Goal: Entertainment & Leisure: Consume media (video, audio)

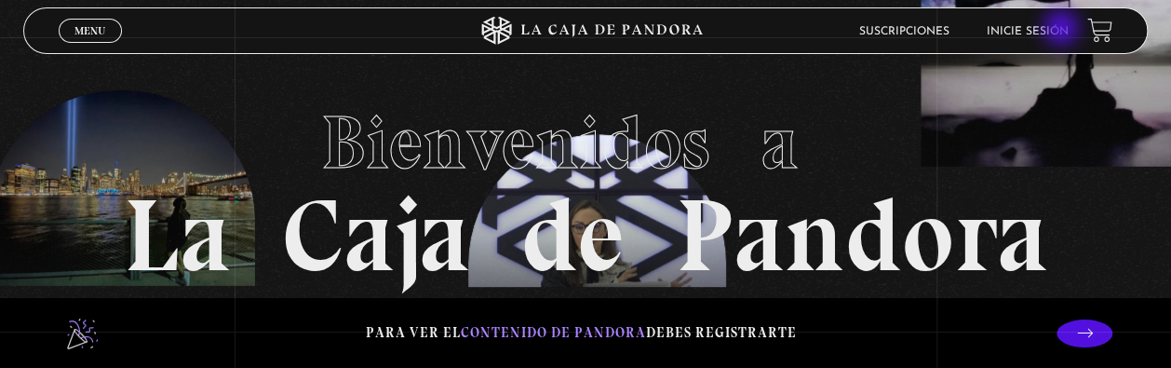
click at [1063, 30] on link "Inicie sesión" at bounding box center [1028, 31] width 82 height 11
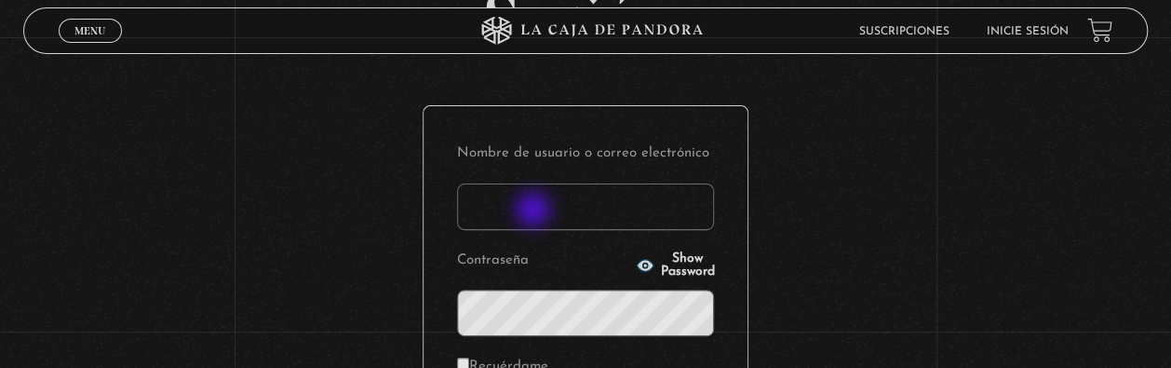
scroll to position [149, 0]
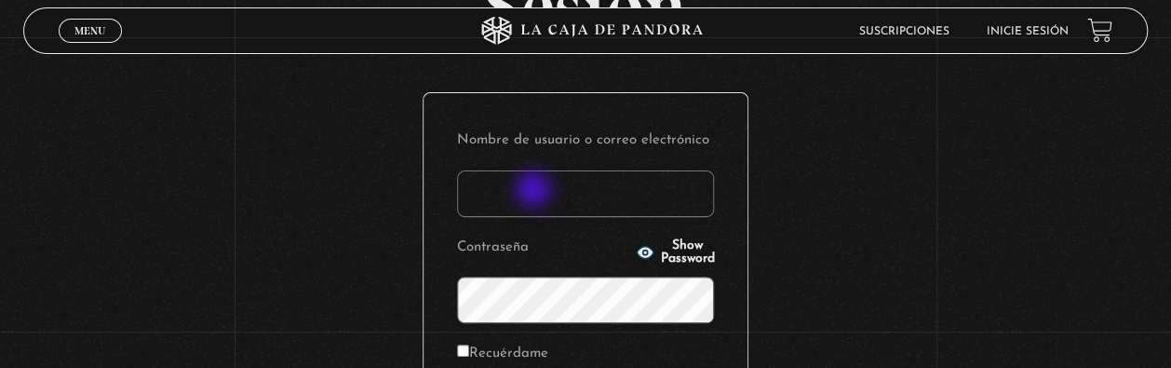
click at [535, 190] on input "Nombre de usuario o correo electrónico" at bounding box center [585, 193] width 257 height 47
type input "[EMAIL_ADDRESS][DOMAIN_NAME]"
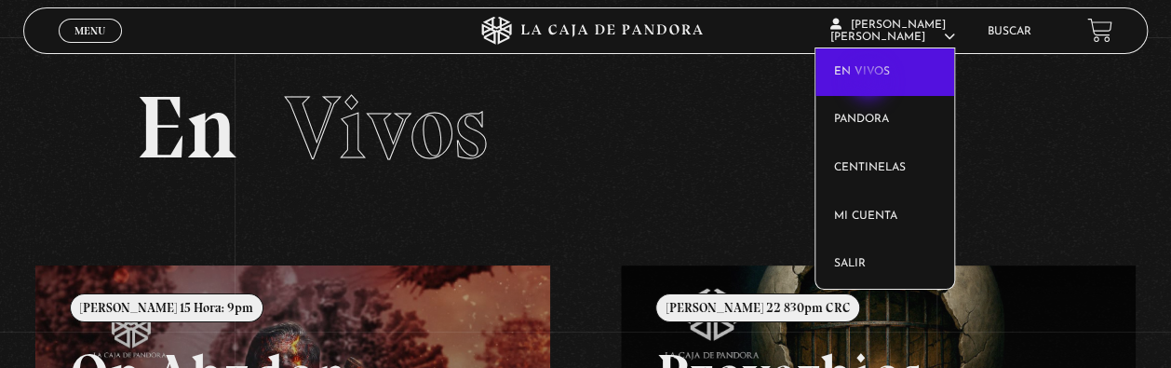
click at [870, 84] on link "En vivos" at bounding box center [884, 72] width 139 height 48
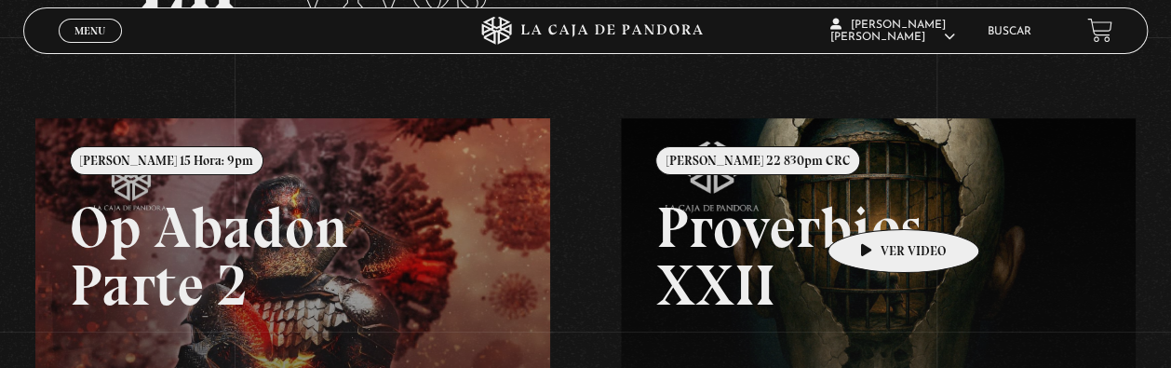
scroll to position [149, 0]
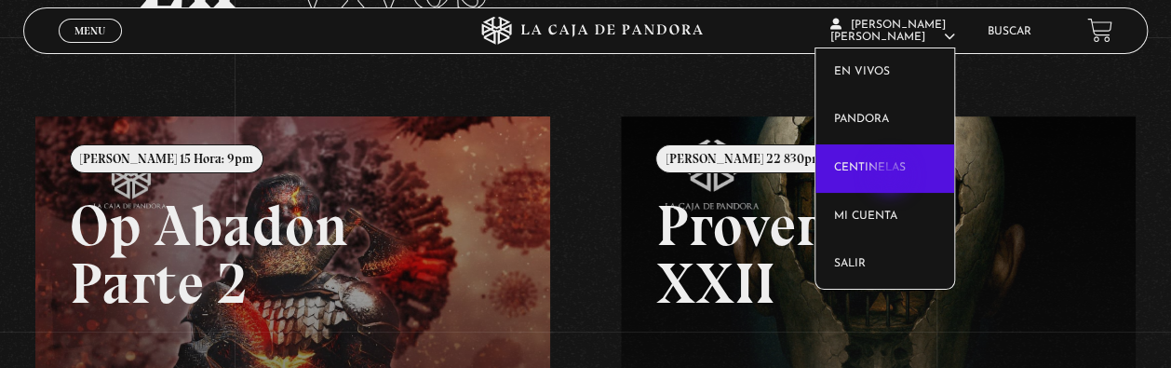
click at [892, 177] on link "Centinelas" at bounding box center [884, 168] width 139 height 48
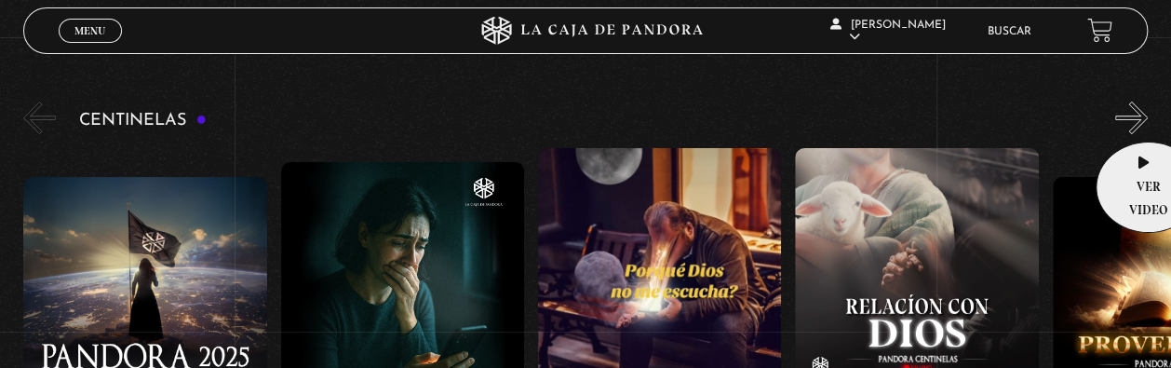
scroll to position [152, 0]
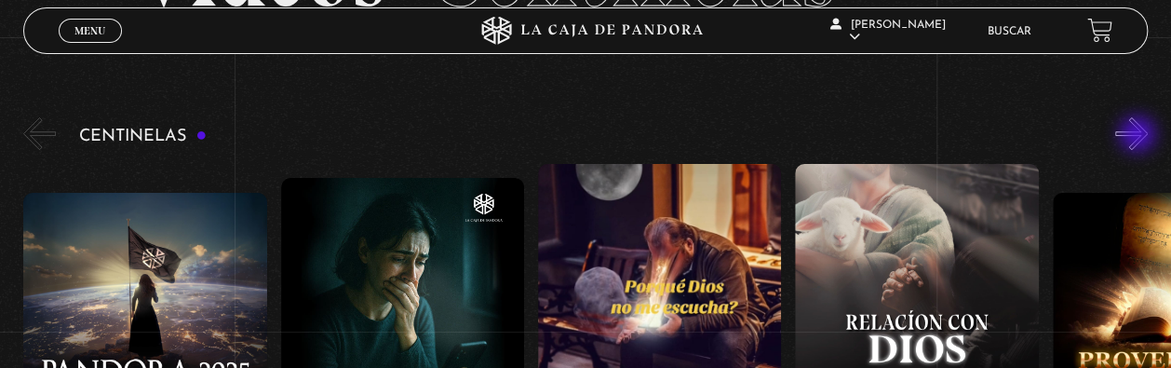
click at [1139, 136] on button "»" at bounding box center [1131, 133] width 33 height 33
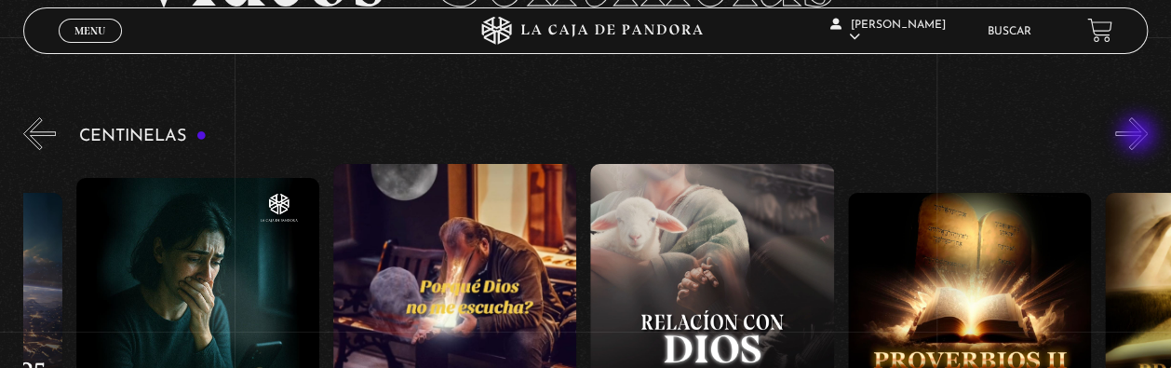
click at [1139, 136] on button "»" at bounding box center [1131, 133] width 33 height 33
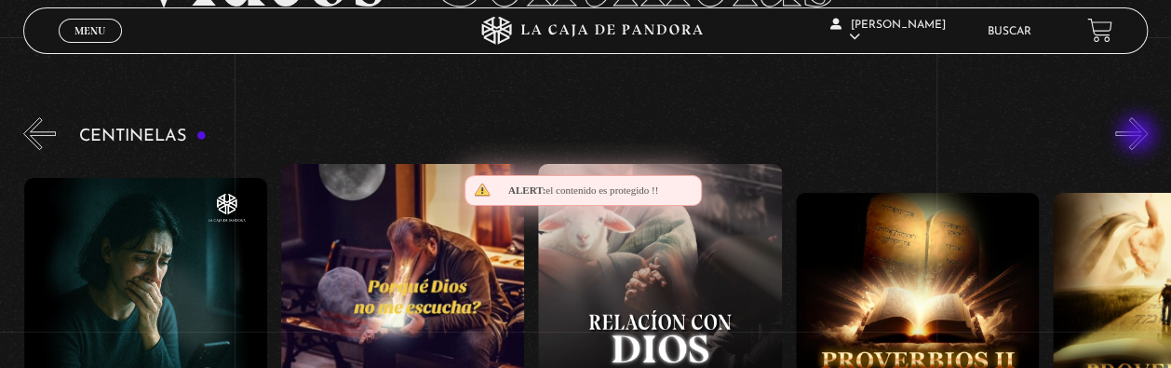
click at [1139, 136] on button "»" at bounding box center [1131, 133] width 33 height 33
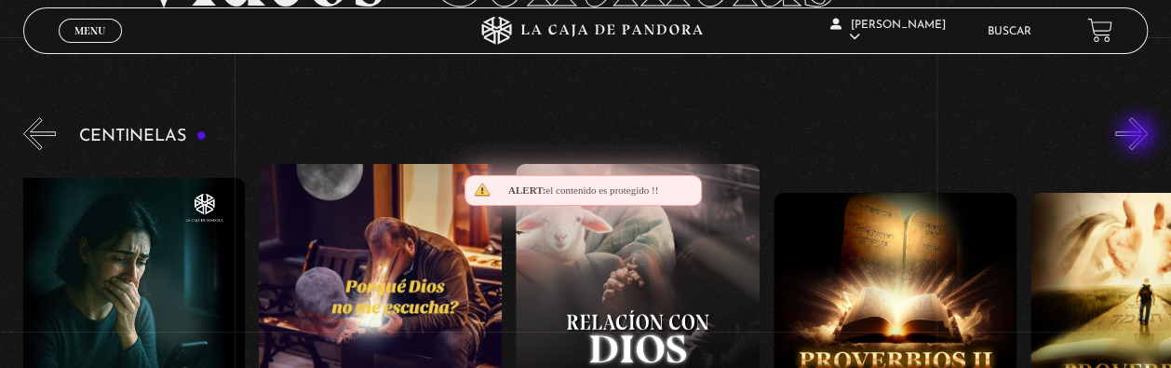
click at [1139, 136] on button "»" at bounding box center [1131, 133] width 33 height 33
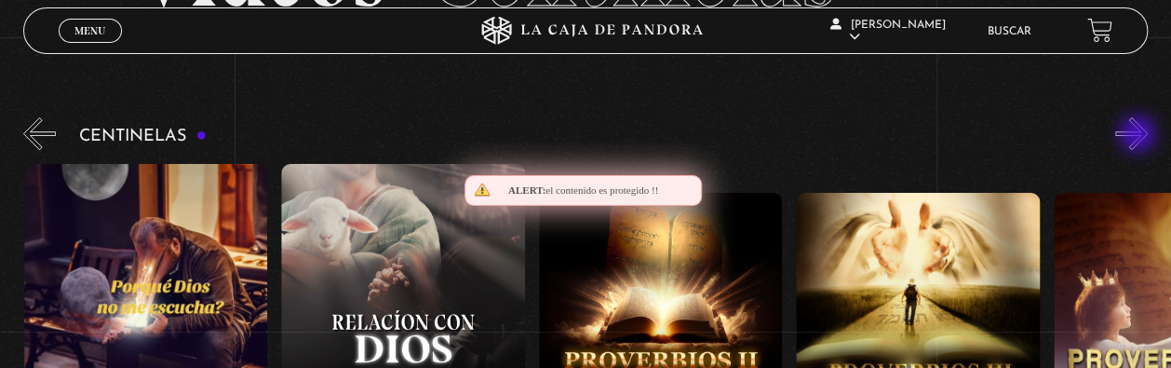
click at [1139, 136] on button "»" at bounding box center [1131, 133] width 33 height 33
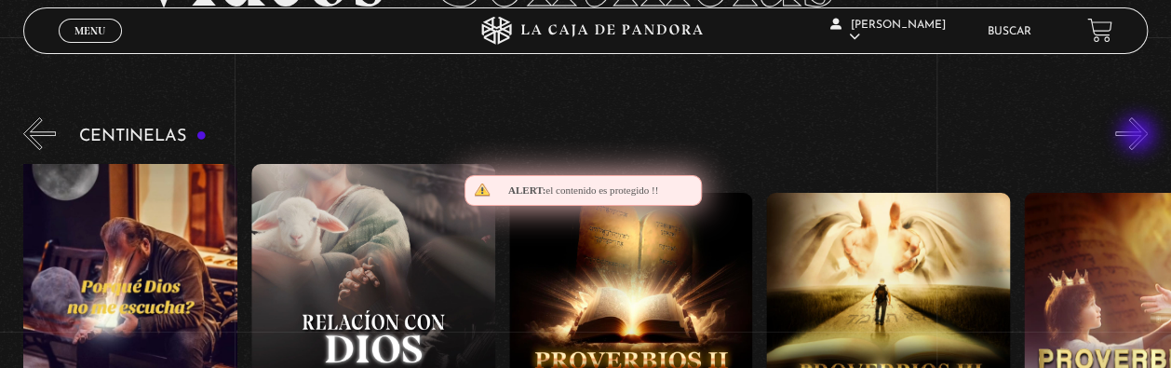
click at [1139, 136] on button "»" at bounding box center [1131, 133] width 33 height 33
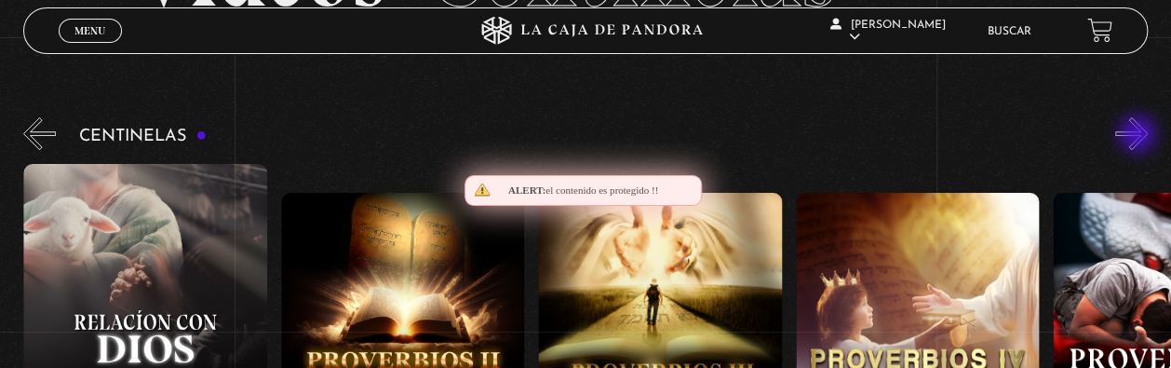
click at [1139, 136] on button "»" at bounding box center [1131, 133] width 33 height 33
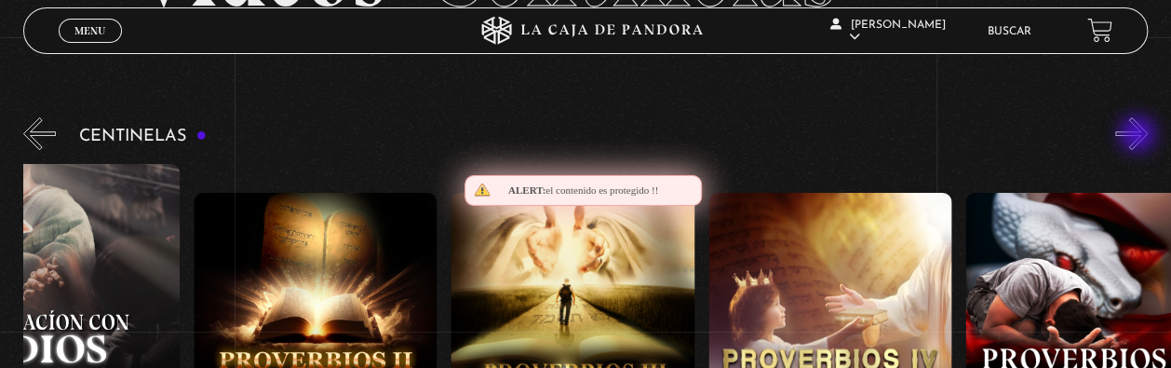
click at [1139, 136] on button "»" at bounding box center [1131, 133] width 33 height 33
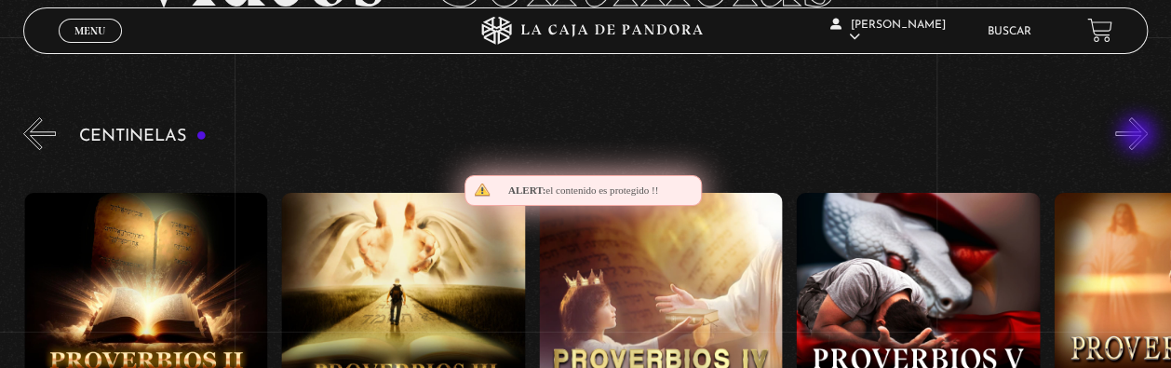
click at [1139, 136] on button "»" at bounding box center [1131, 133] width 33 height 33
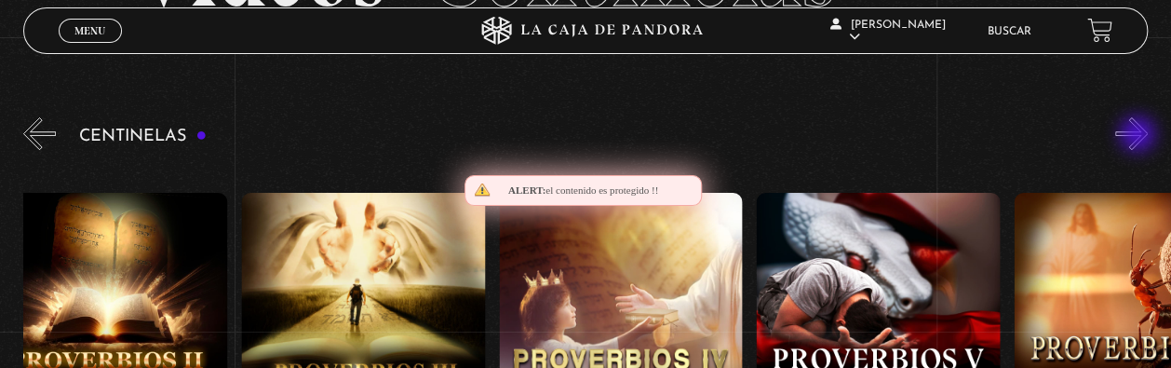
click at [1139, 136] on button "»" at bounding box center [1131, 133] width 33 height 33
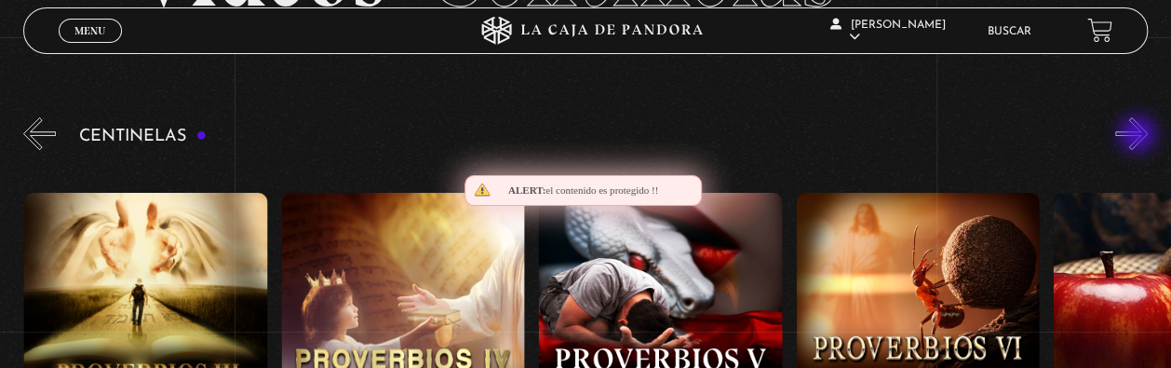
click at [1139, 136] on button "»" at bounding box center [1131, 133] width 33 height 33
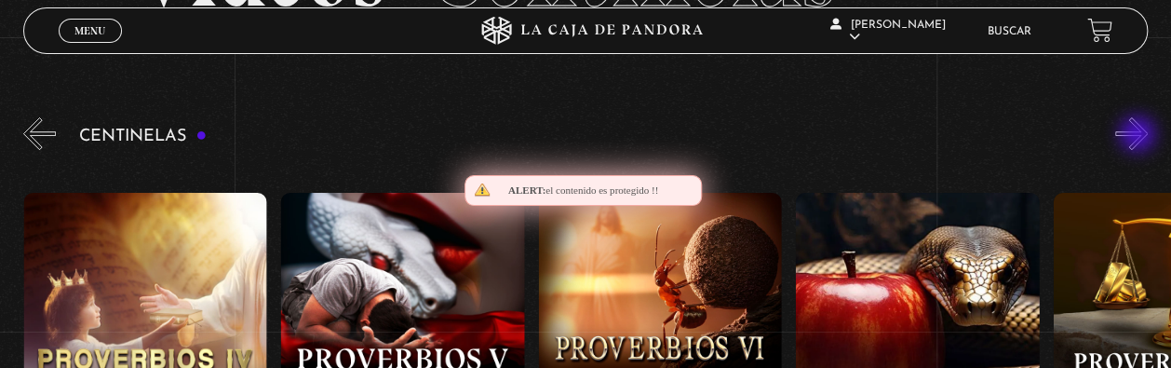
click at [1139, 136] on button "»" at bounding box center [1131, 133] width 33 height 33
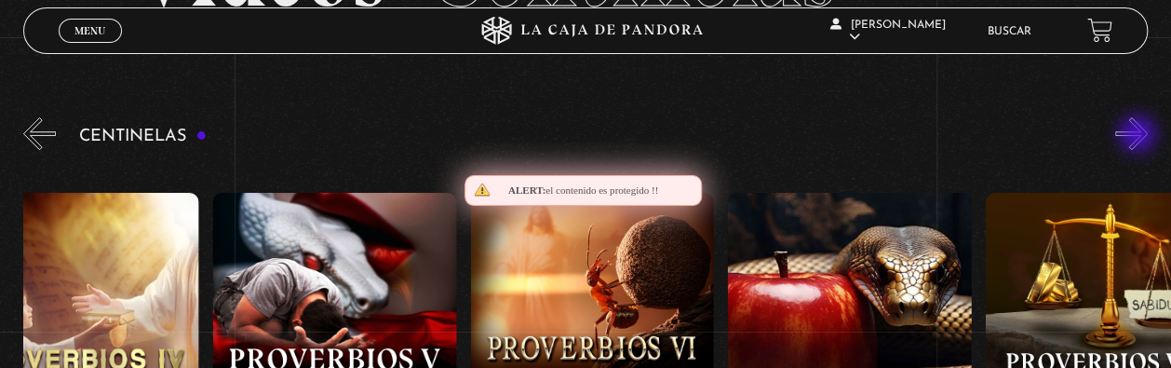
click at [1139, 136] on button "»" at bounding box center [1131, 133] width 33 height 33
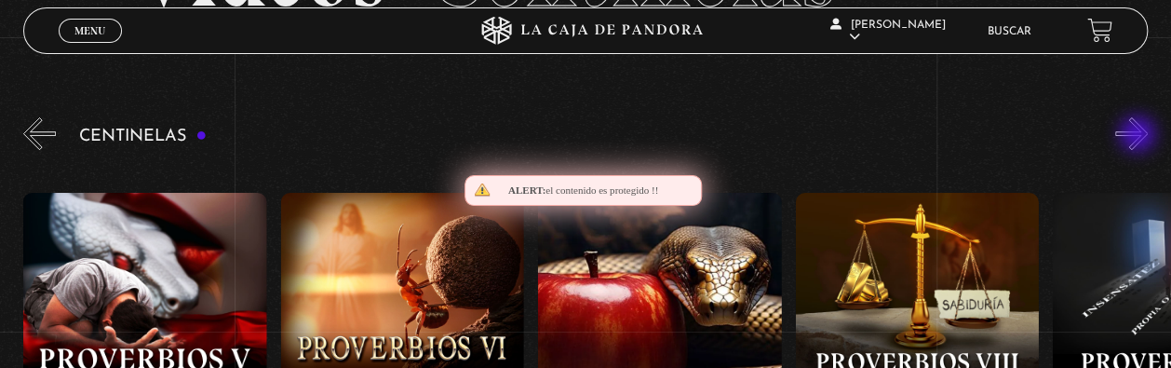
click at [1139, 136] on button "»" at bounding box center [1131, 133] width 33 height 33
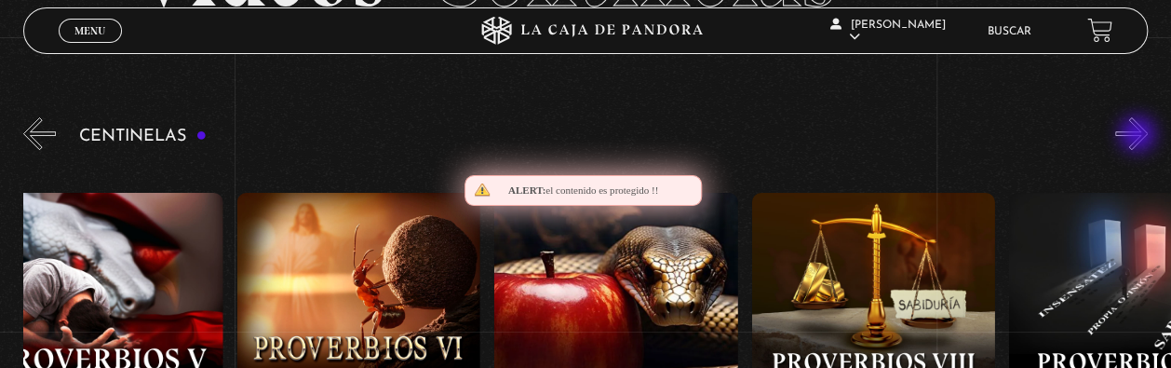
click at [1139, 136] on button "»" at bounding box center [1131, 133] width 33 height 33
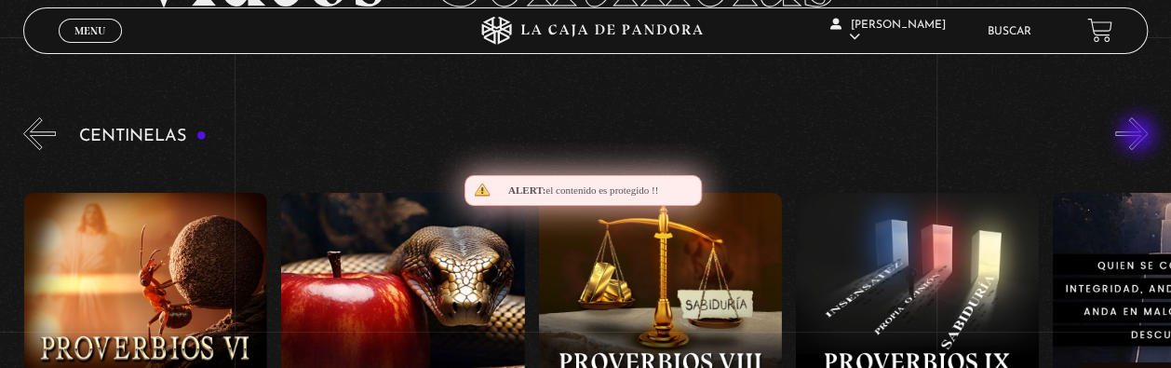
click at [1139, 136] on button "»" at bounding box center [1131, 133] width 33 height 33
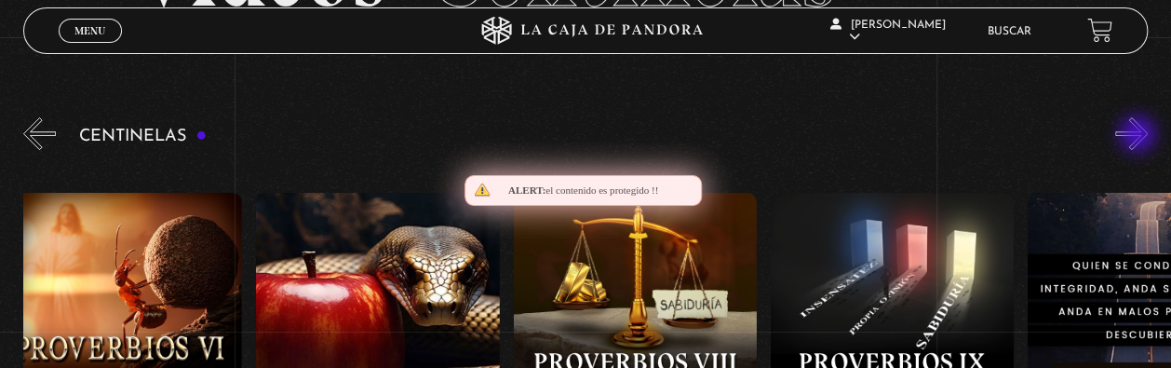
click at [1139, 136] on button "»" at bounding box center [1131, 133] width 33 height 33
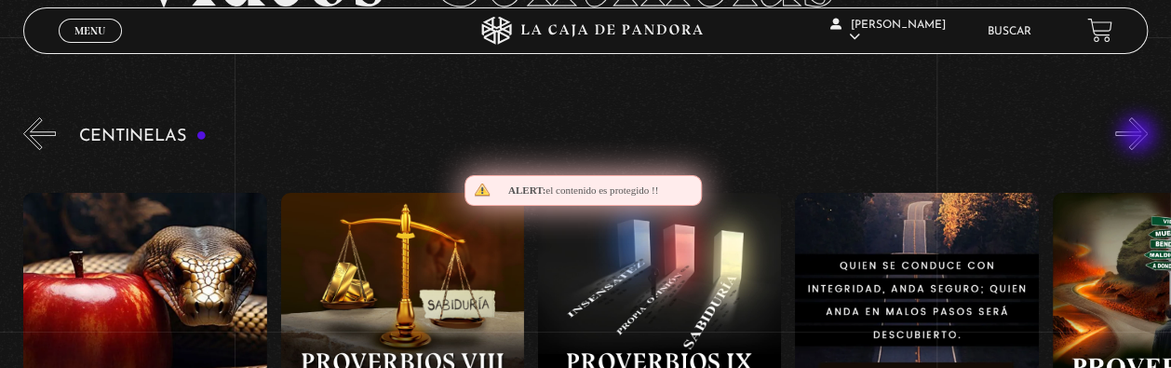
click at [1139, 136] on button "»" at bounding box center [1131, 133] width 33 height 33
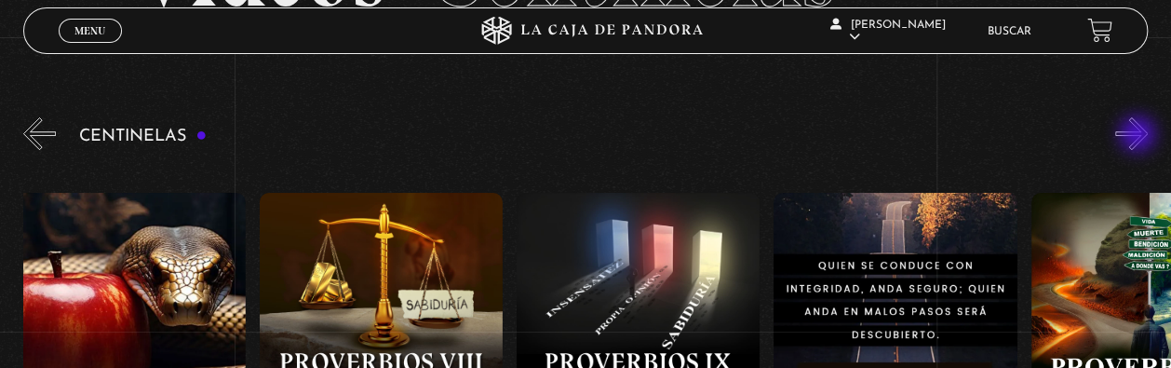
click at [1139, 136] on button "»" at bounding box center [1131, 133] width 33 height 33
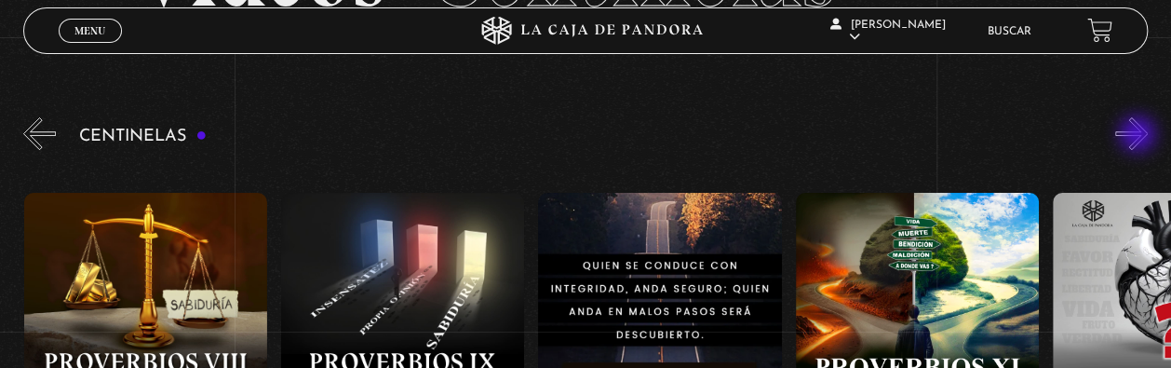
click at [1139, 136] on button "»" at bounding box center [1131, 133] width 33 height 33
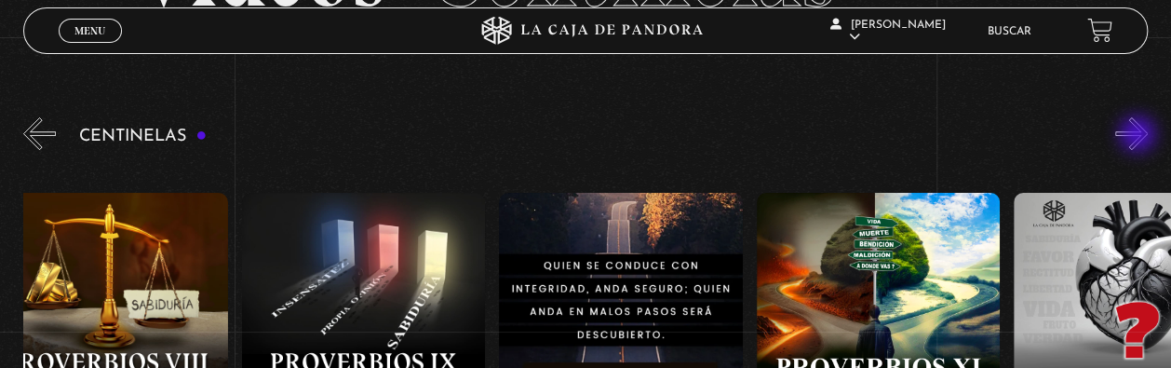
click at [1139, 136] on button "»" at bounding box center [1131, 133] width 33 height 33
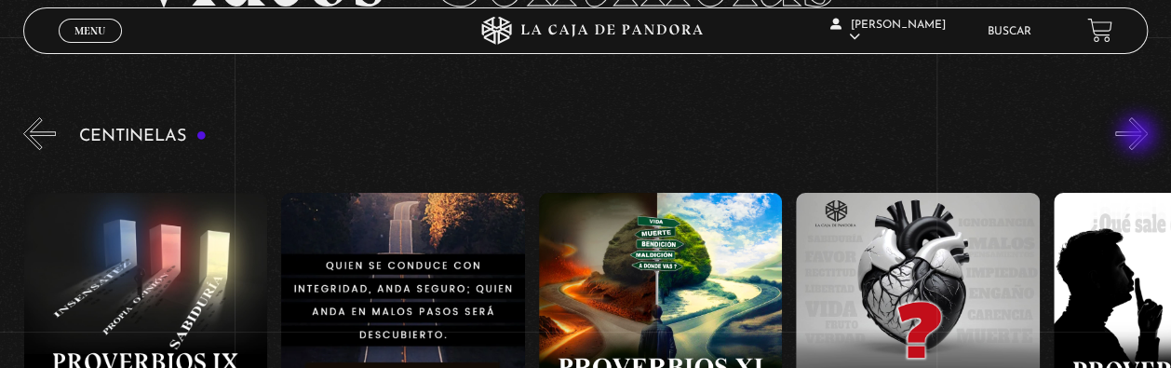
click at [1139, 136] on button "»" at bounding box center [1131, 133] width 33 height 33
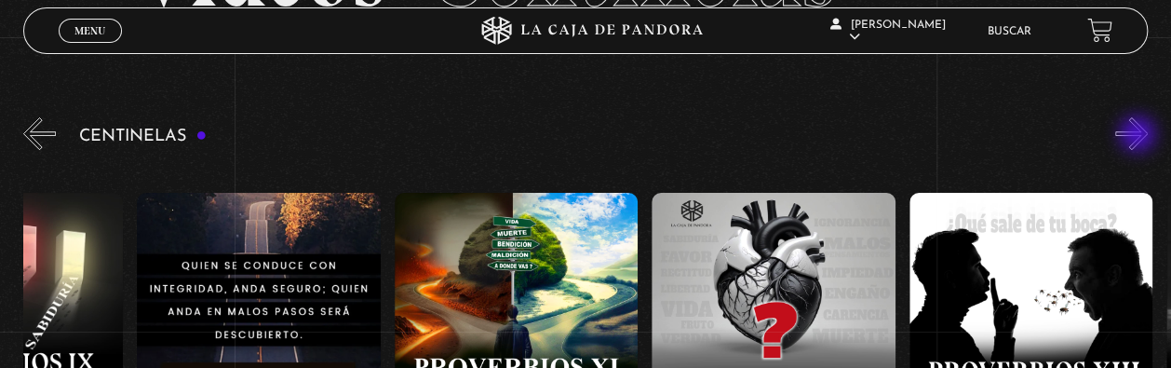
click at [1139, 136] on button "»" at bounding box center [1131, 133] width 33 height 33
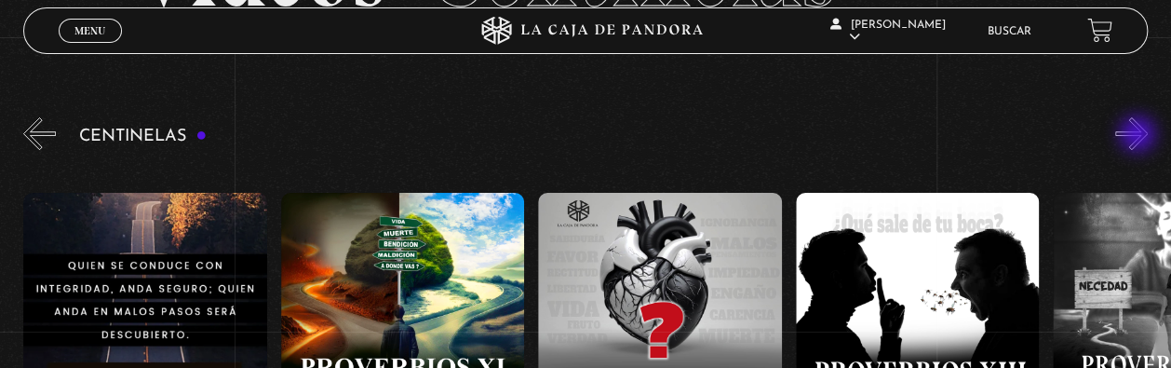
click at [1139, 136] on button "»" at bounding box center [1131, 133] width 33 height 33
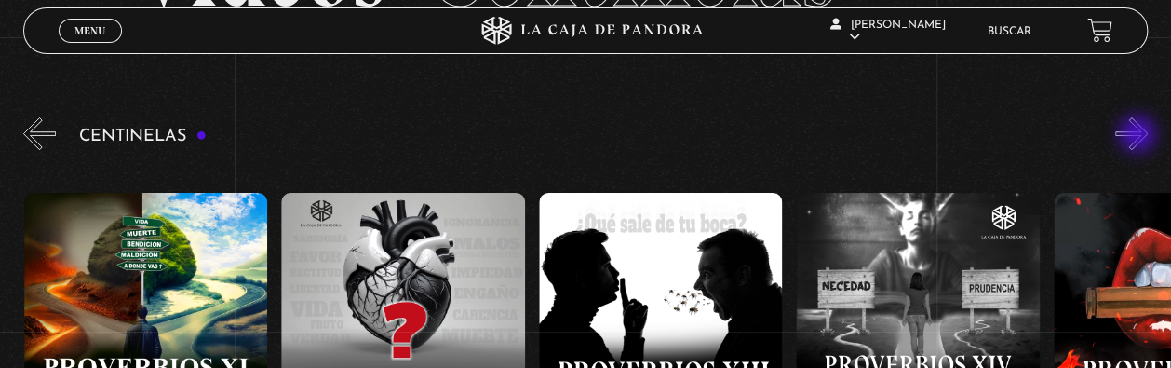
click at [1139, 136] on button "»" at bounding box center [1131, 133] width 33 height 33
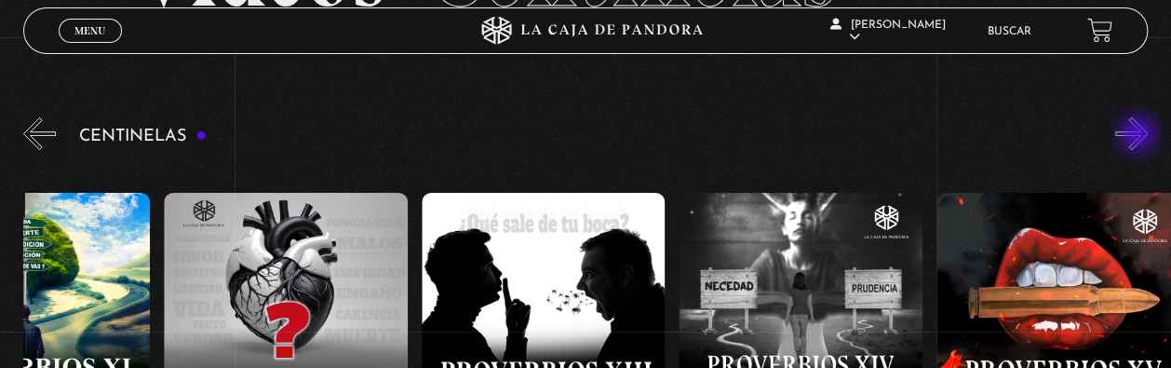
click at [1139, 136] on button "»" at bounding box center [1131, 133] width 33 height 33
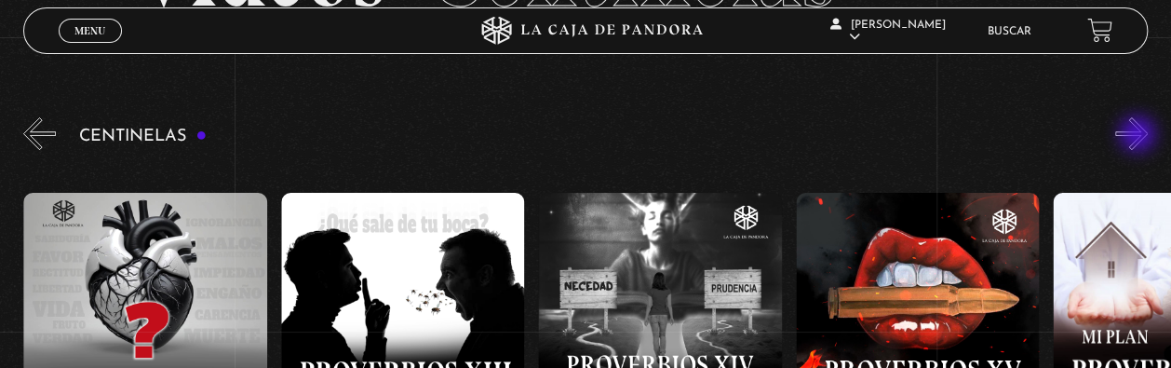
click at [1139, 136] on button "»" at bounding box center [1131, 133] width 33 height 33
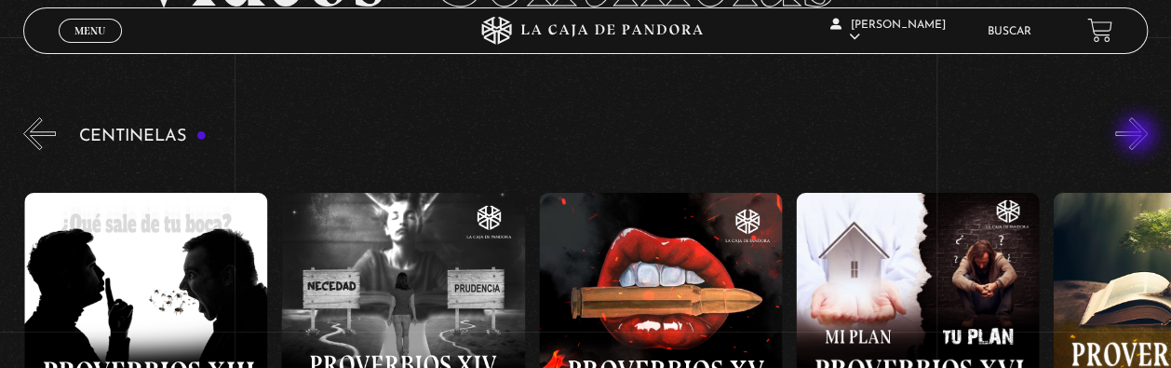
click at [1139, 136] on button "»" at bounding box center [1131, 133] width 33 height 33
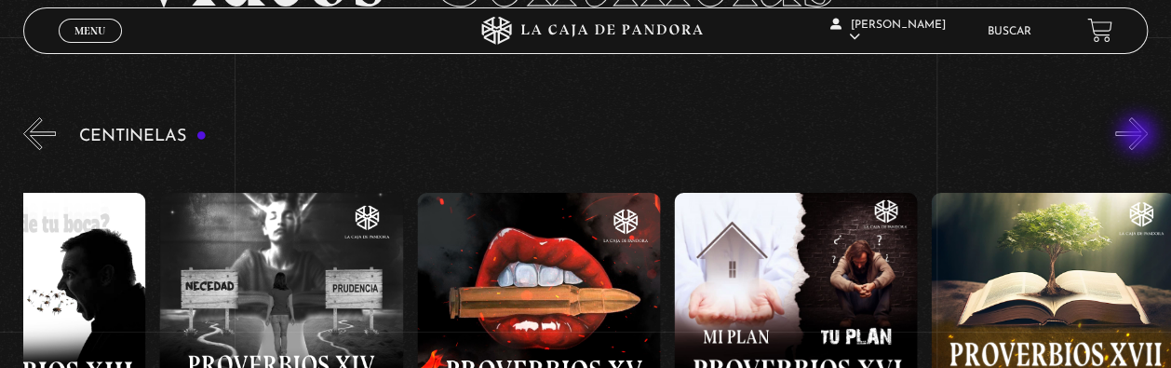
click at [1139, 136] on button "»" at bounding box center [1131, 133] width 33 height 33
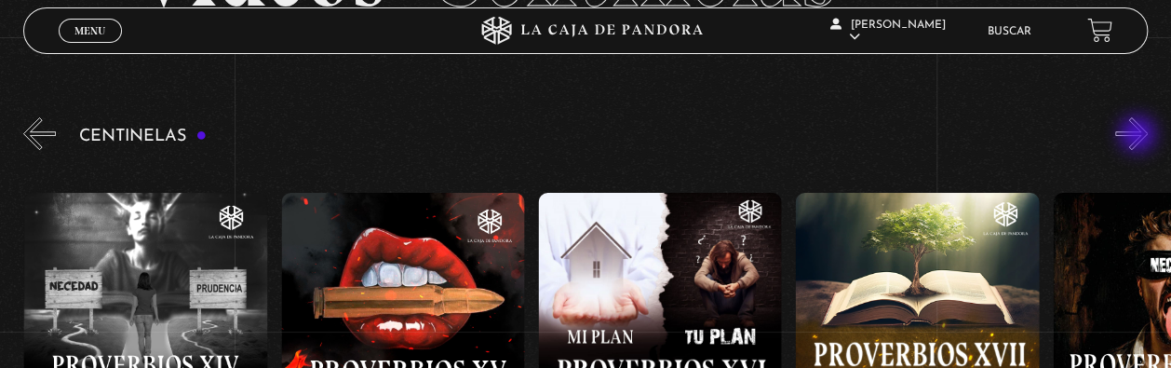
click at [1139, 136] on button "»" at bounding box center [1131, 133] width 33 height 33
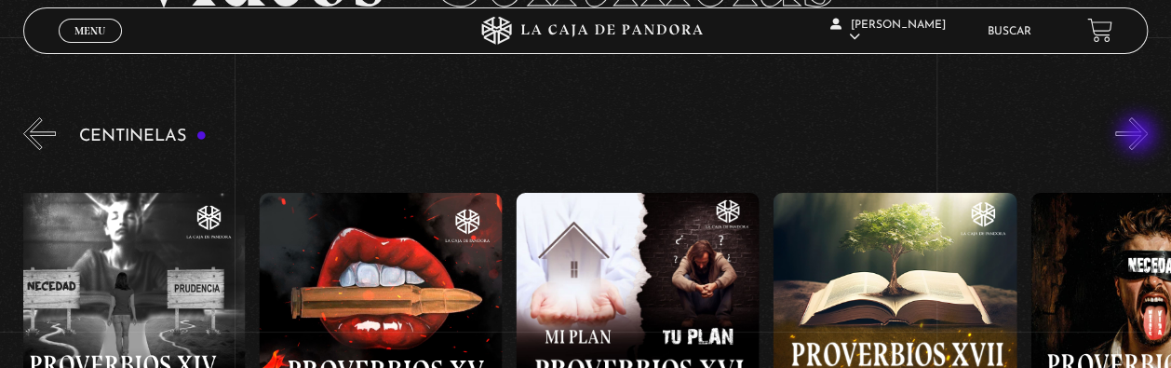
click at [1139, 136] on button "»" at bounding box center [1131, 133] width 33 height 33
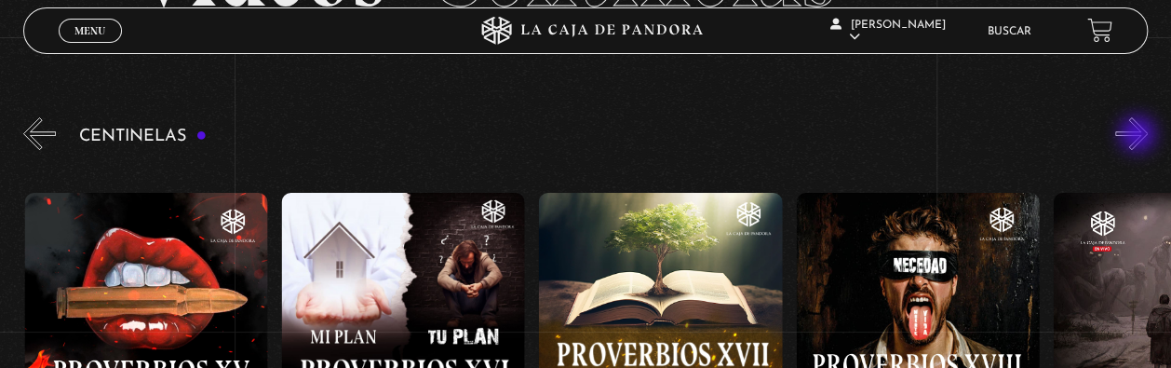
click at [1139, 136] on button "»" at bounding box center [1131, 133] width 33 height 33
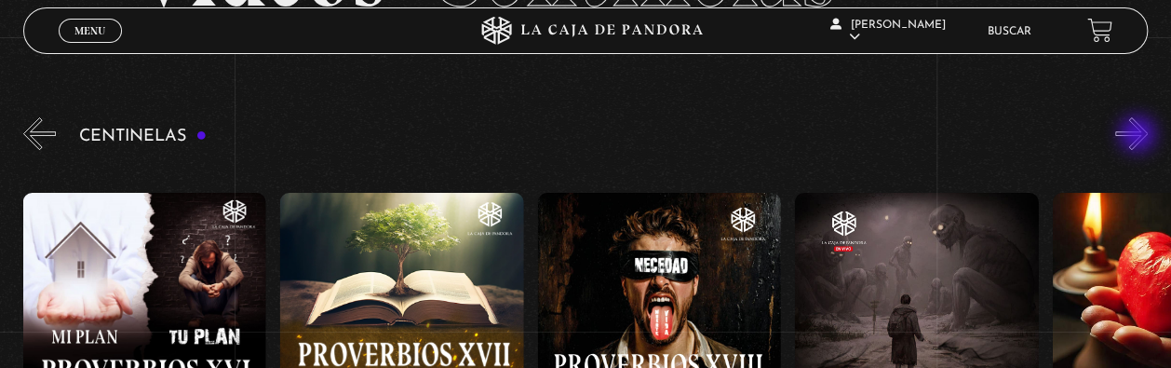
click at [1139, 136] on button "»" at bounding box center [1131, 133] width 33 height 33
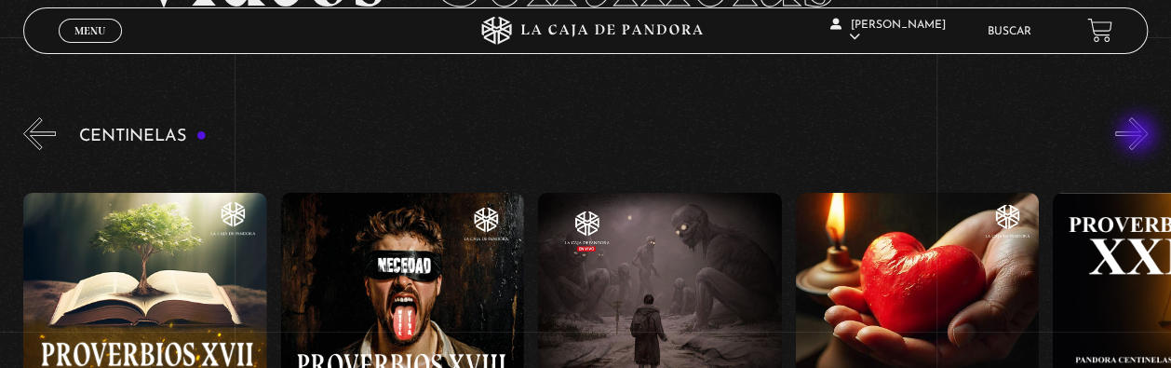
click at [1139, 136] on button "»" at bounding box center [1131, 133] width 33 height 33
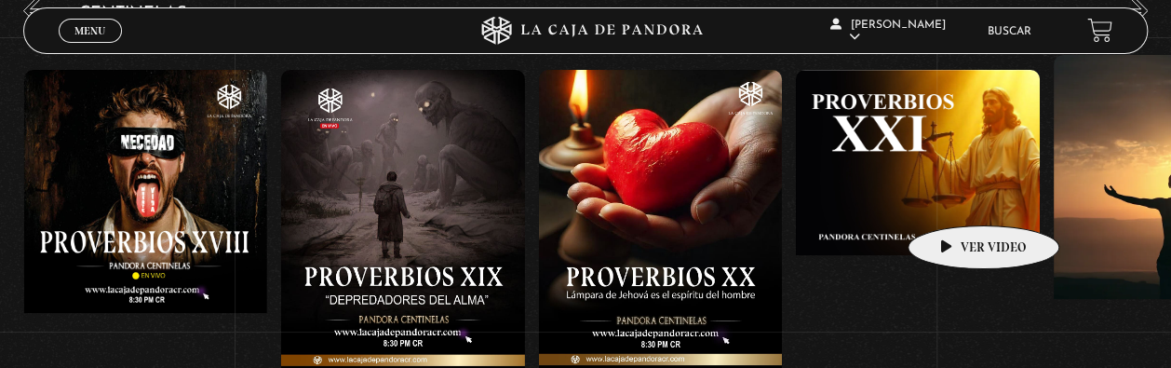
scroll to position [301, 0]
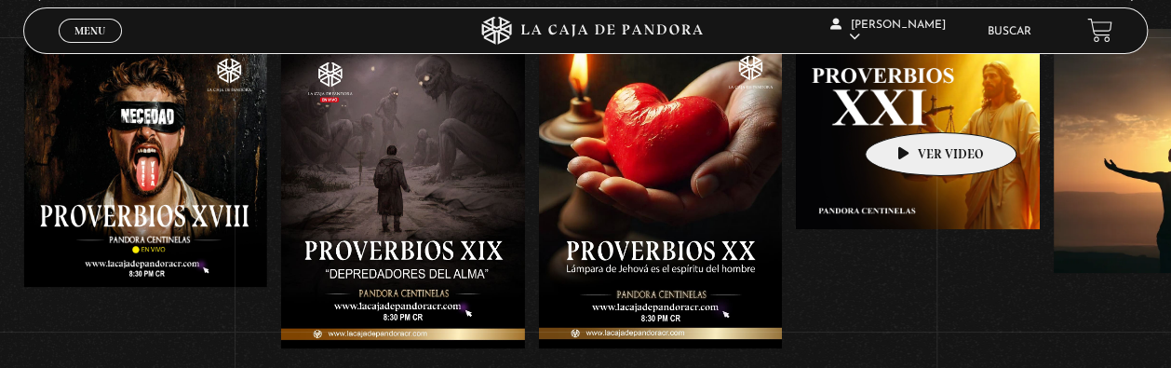
click at [911, 104] on figure at bounding box center [917, 211] width 243 height 335
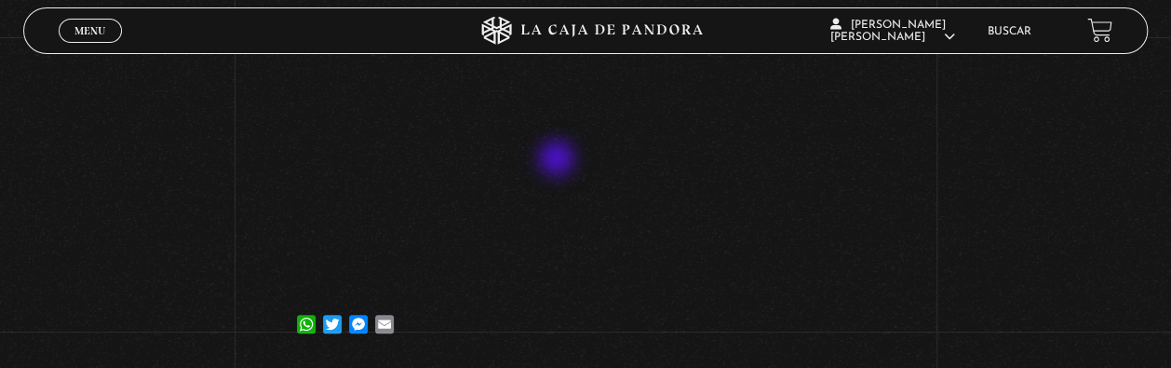
scroll to position [298, 0]
